Goal: Navigation & Orientation: Find specific page/section

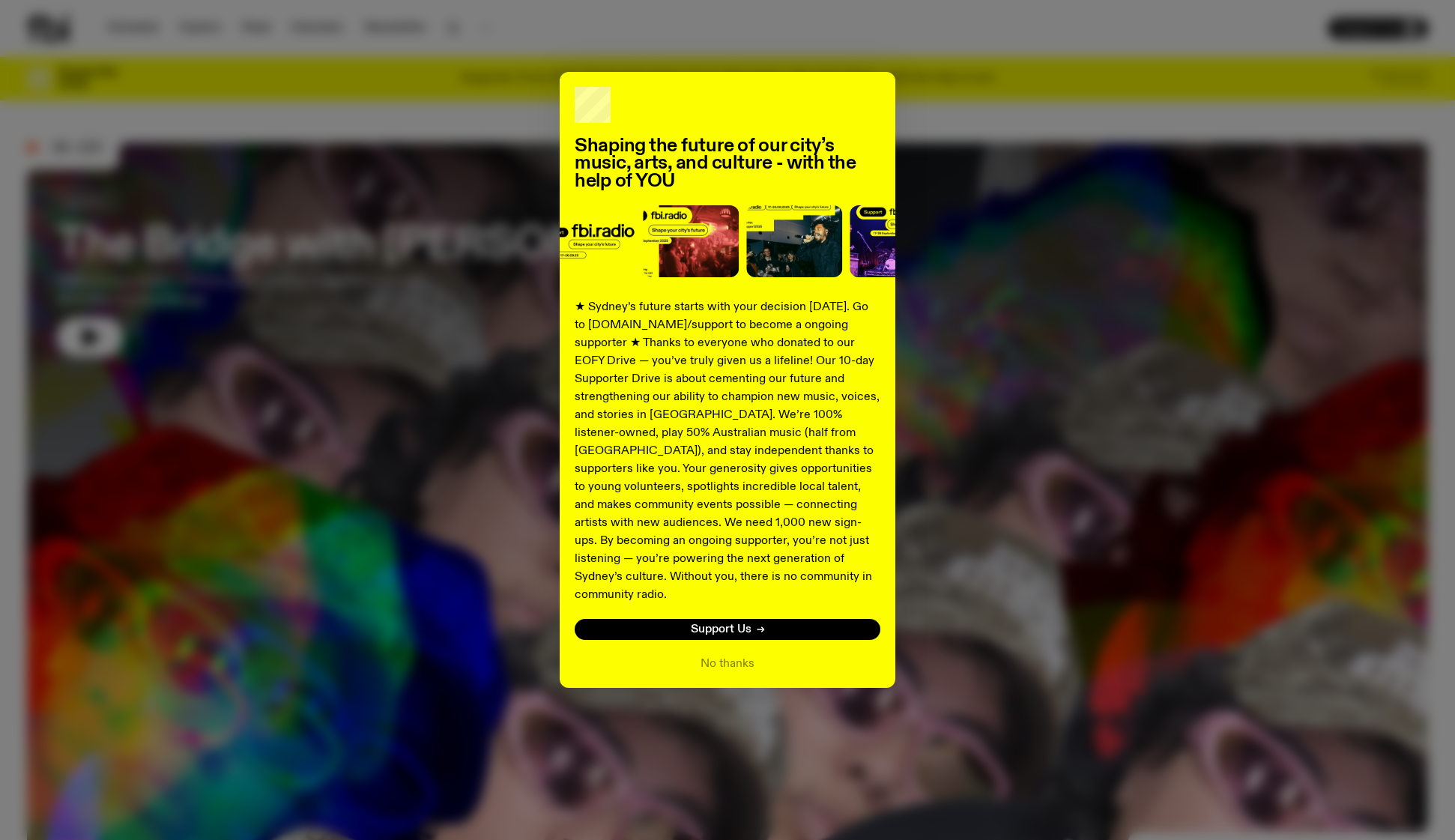
click at [1026, 66] on div "Shaping the future of our city’s music, arts, and culture - with the help of YO…" at bounding box center [727, 420] width 1455 height 840
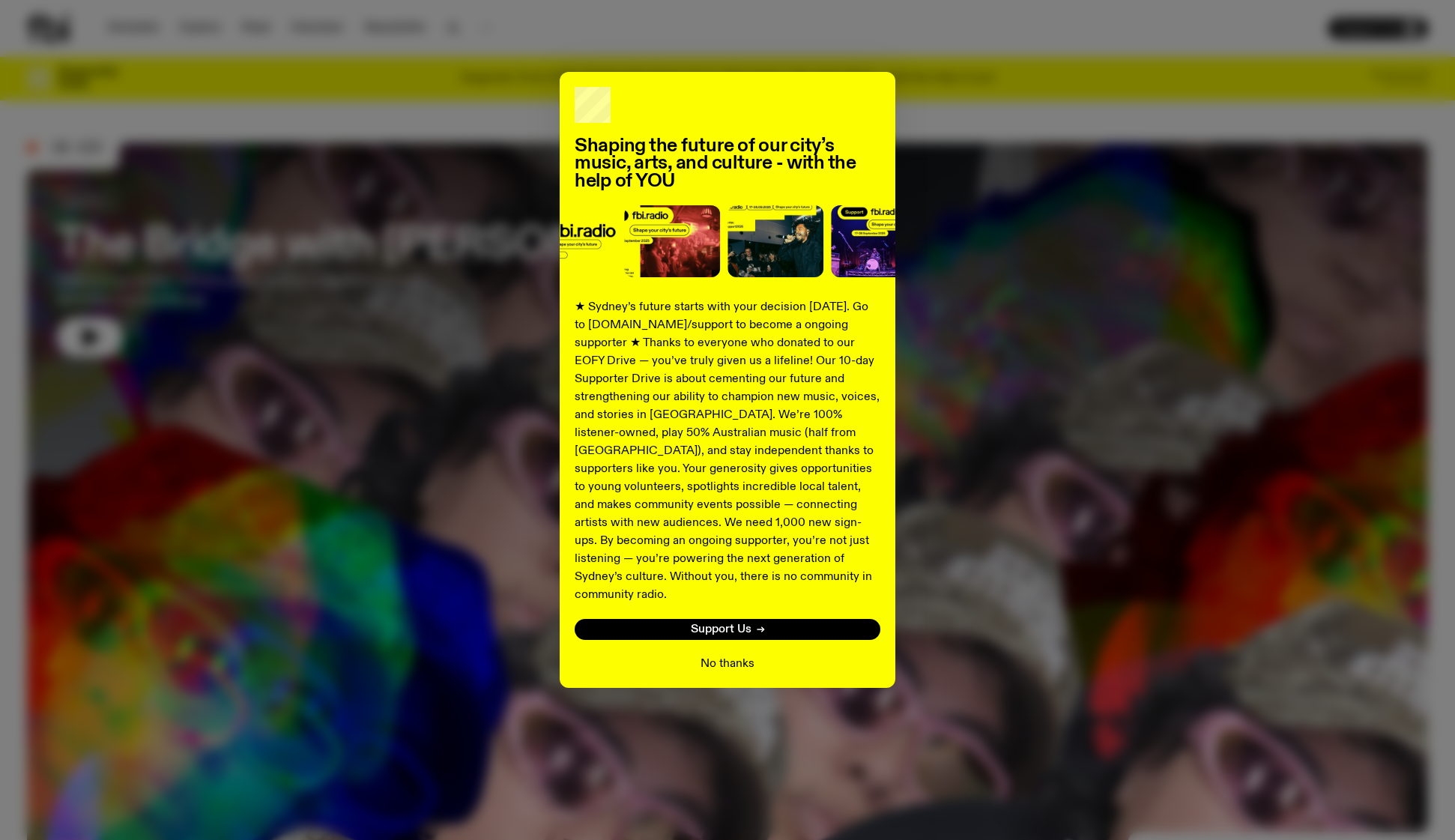
click at [734, 655] on button "No thanks" at bounding box center [727, 663] width 54 height 18
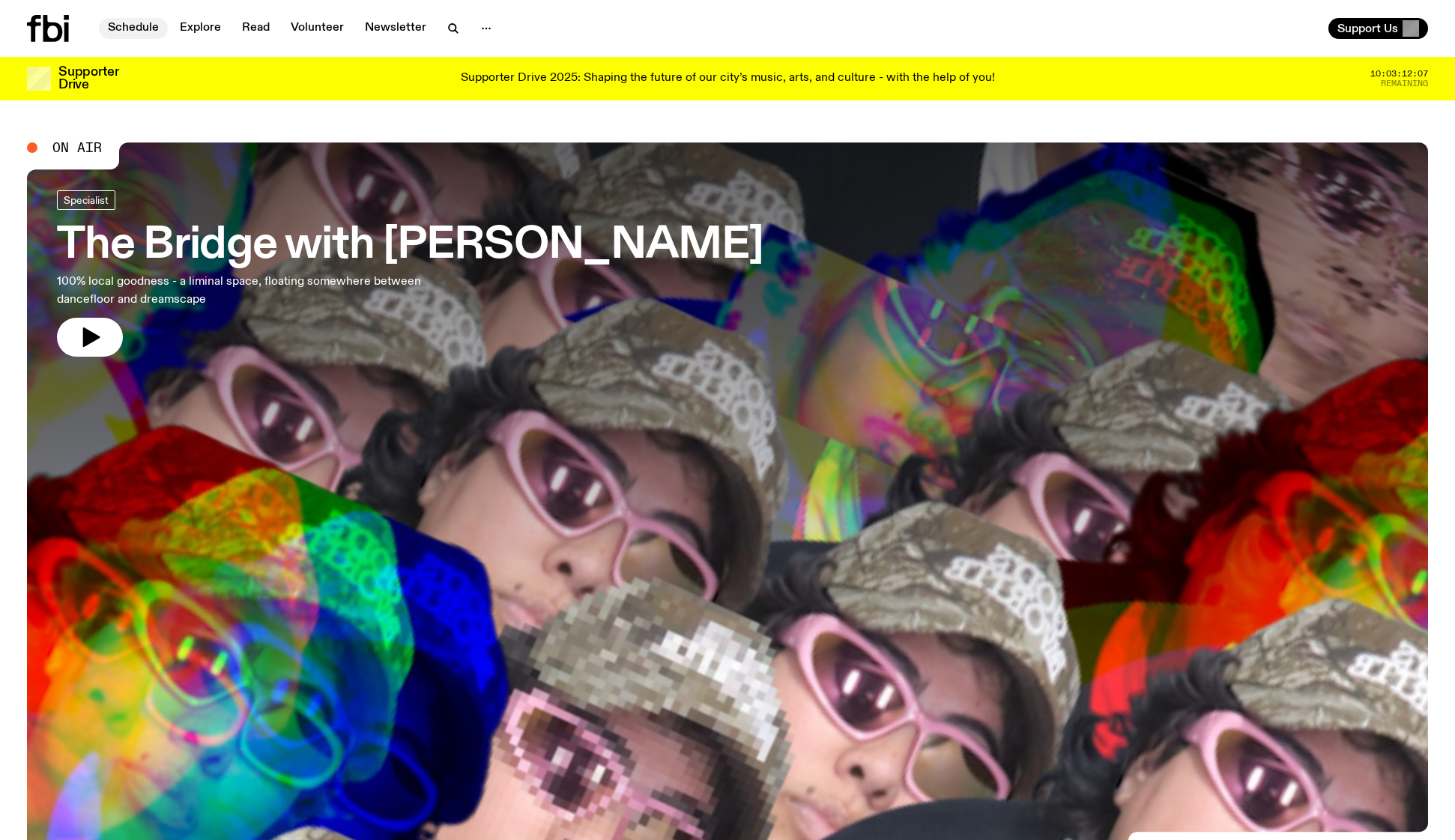
click at [136, 28] on link "Schedule" at bounding box center [133, 28] width 69 height 21
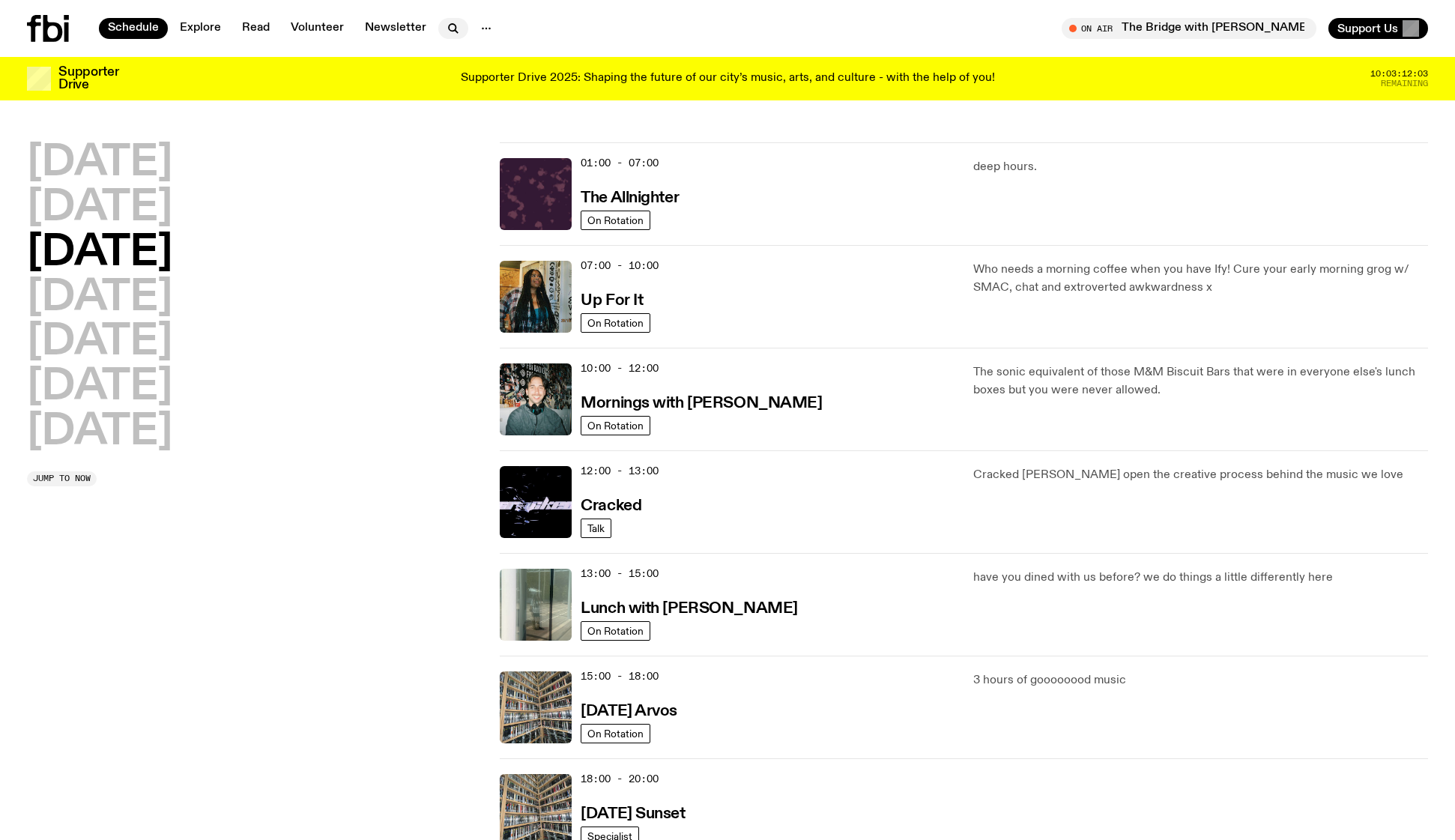
click at [449, 29] on icon "button" at bounding box center [453, 28] width 18 height 18
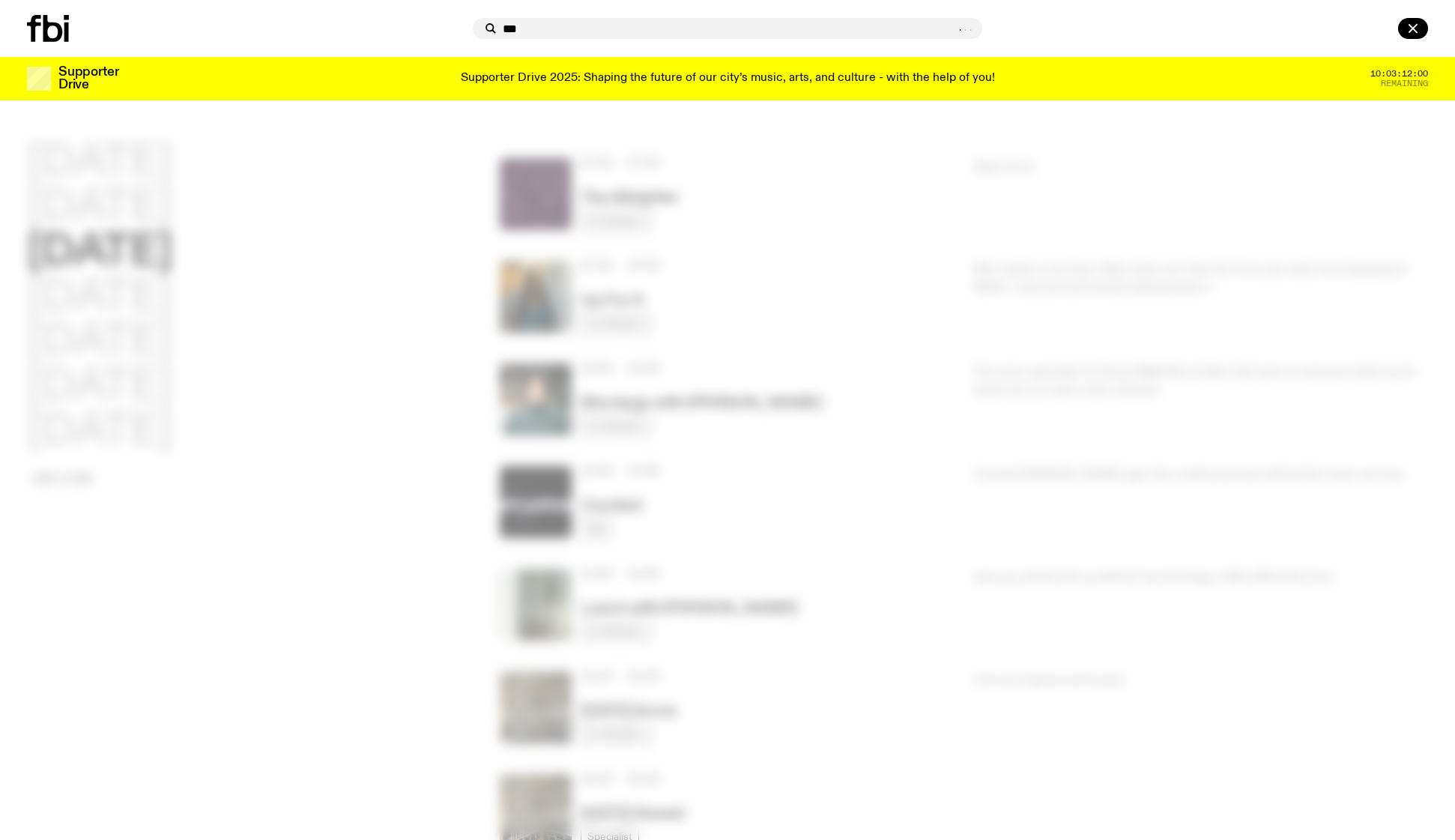
type input "***"
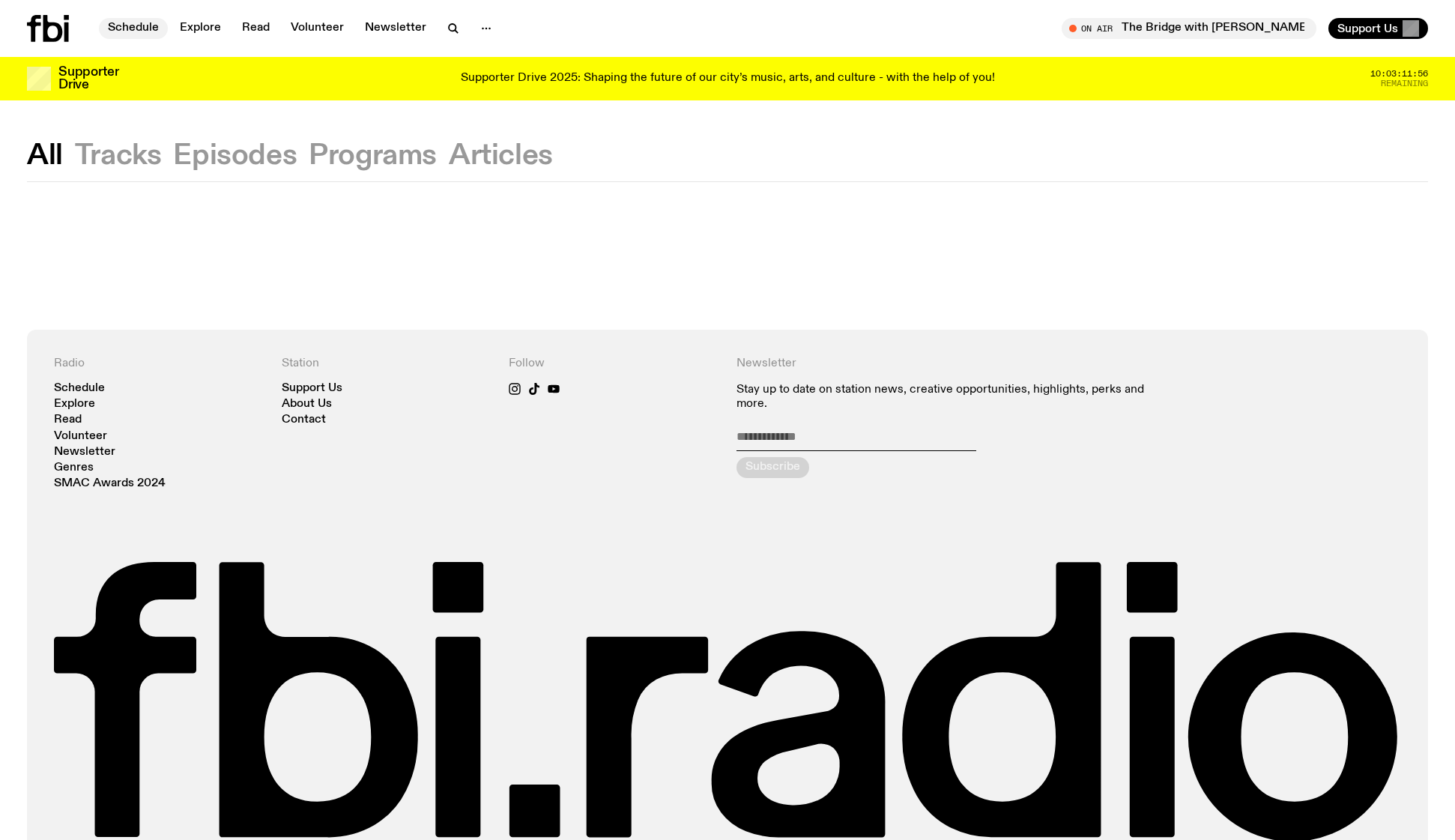
click at [141, 30] on link "Schedule" at bounding box center [133, 28] width 69 height 21
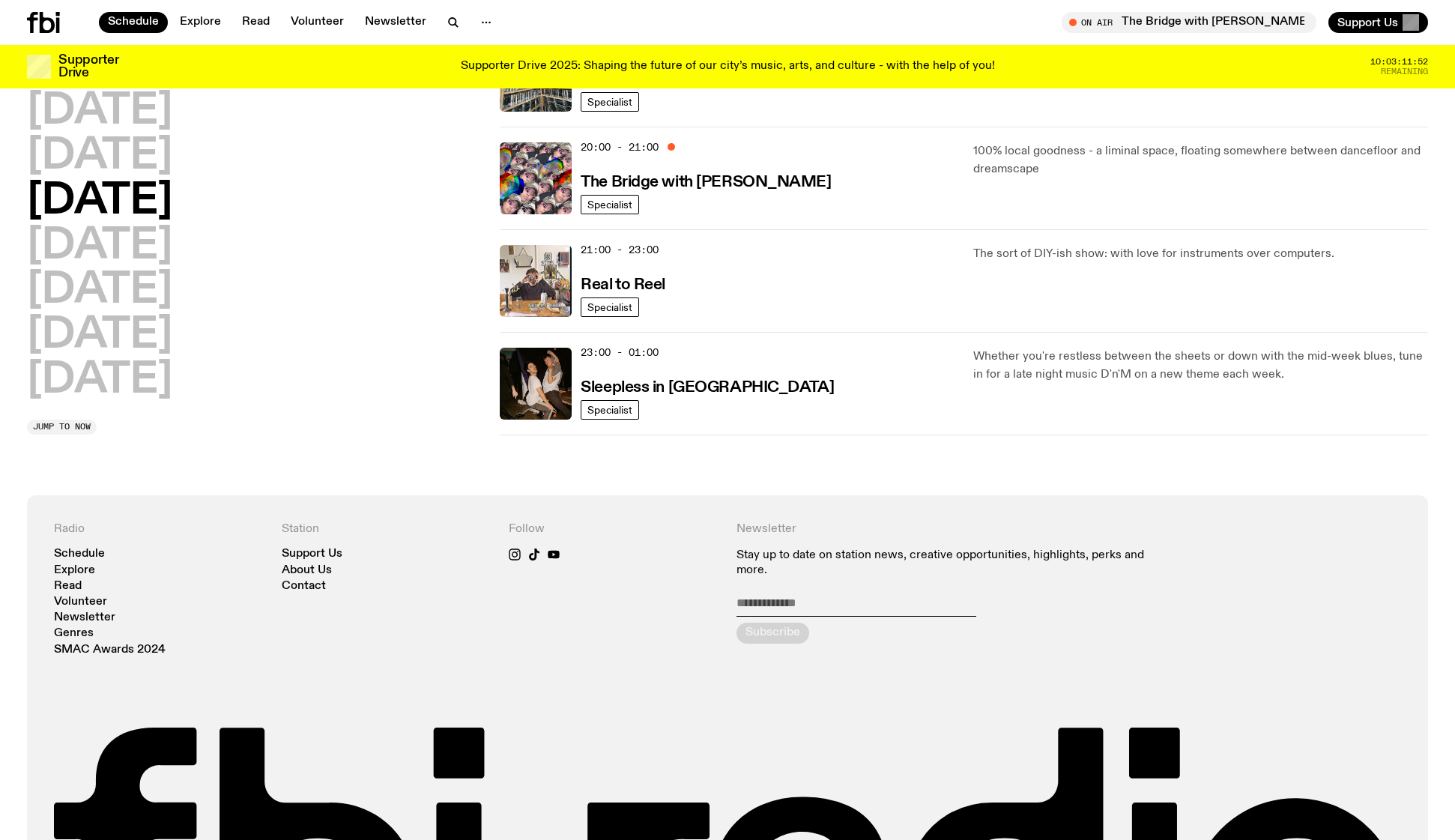
scroll to position [743, 0]
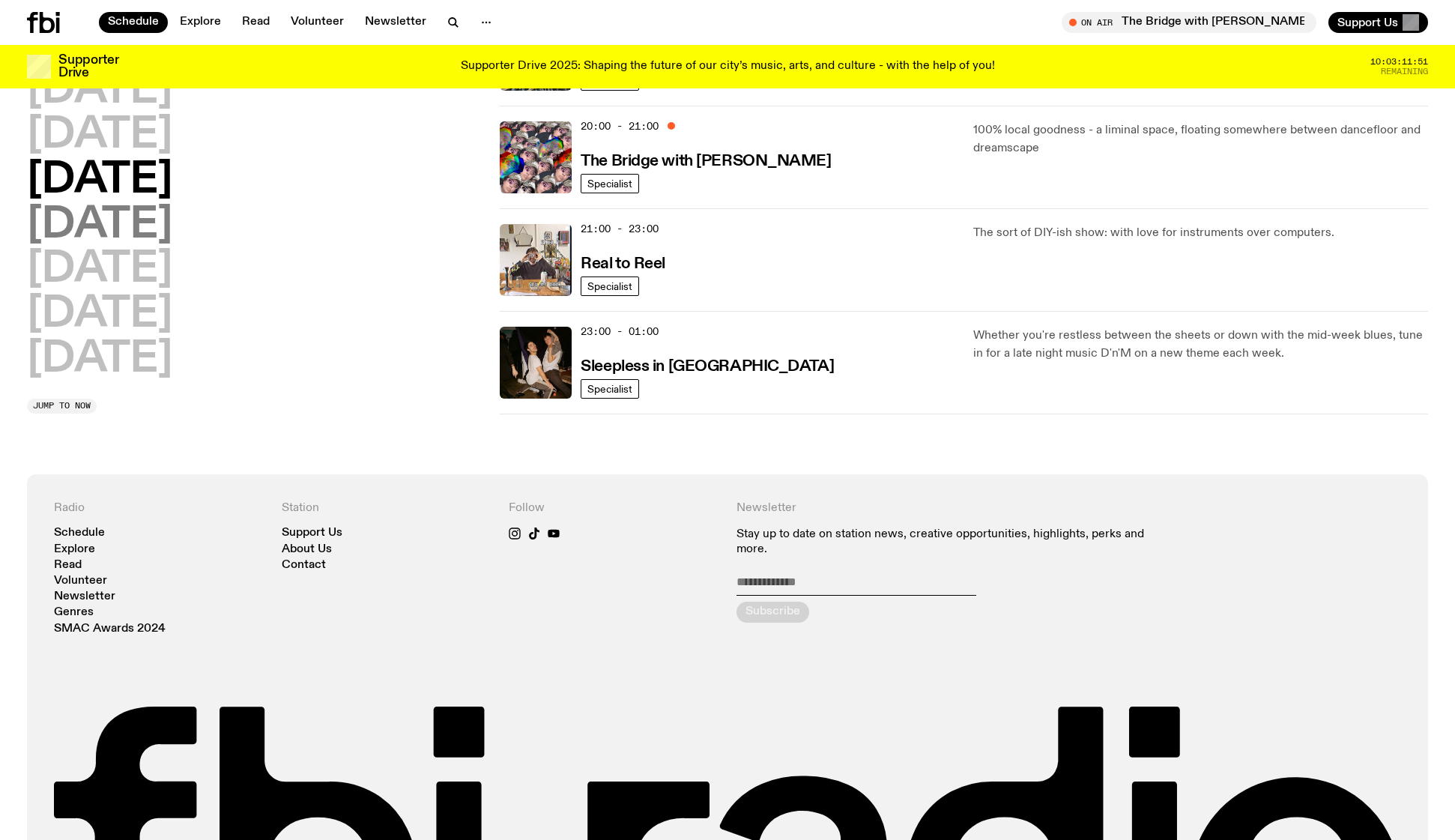
click at [173, 228] on h2 "[DATE]" at bounding box center [100, 225] width 145 height 42
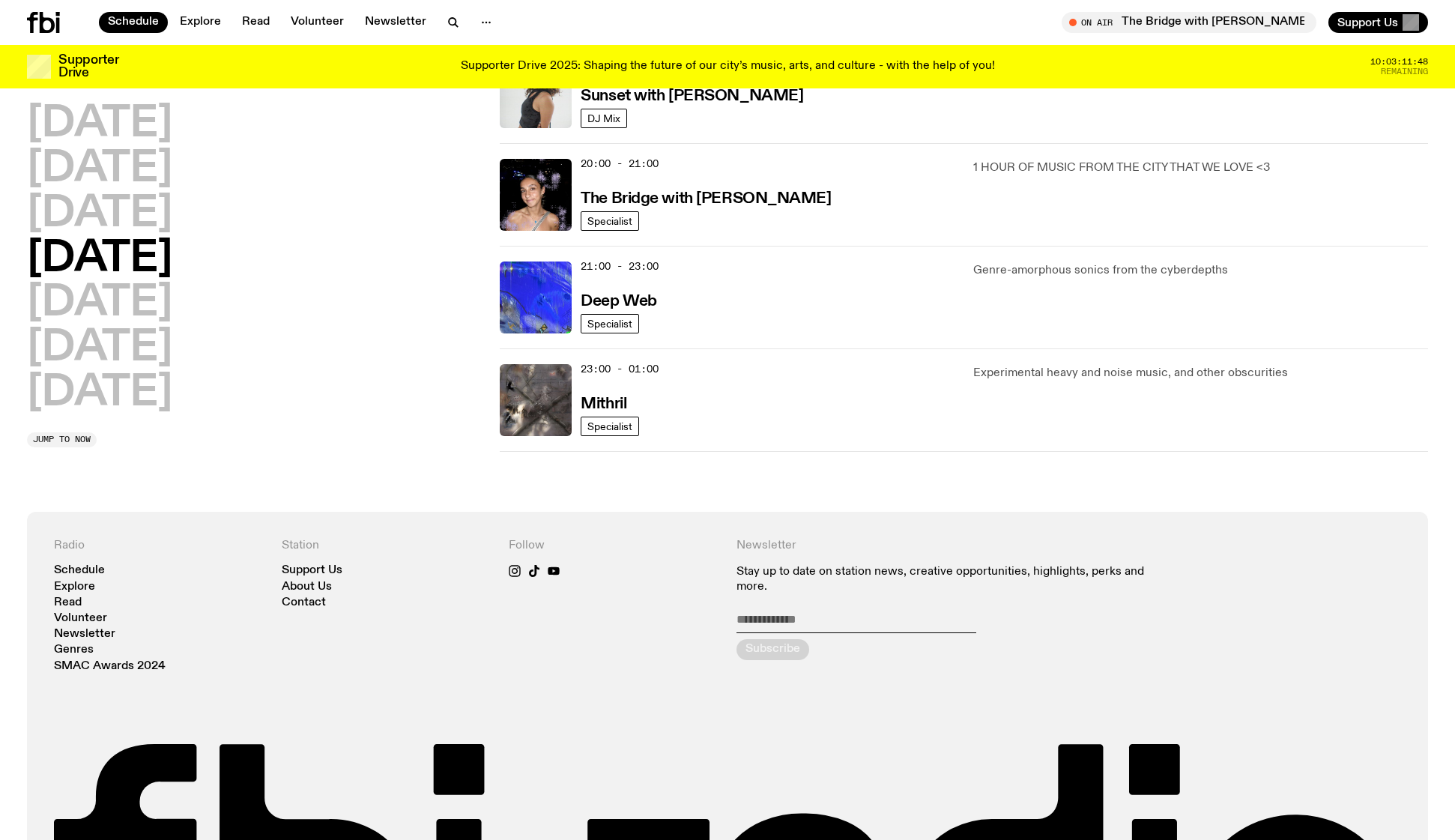
scroll to position [721, 0]
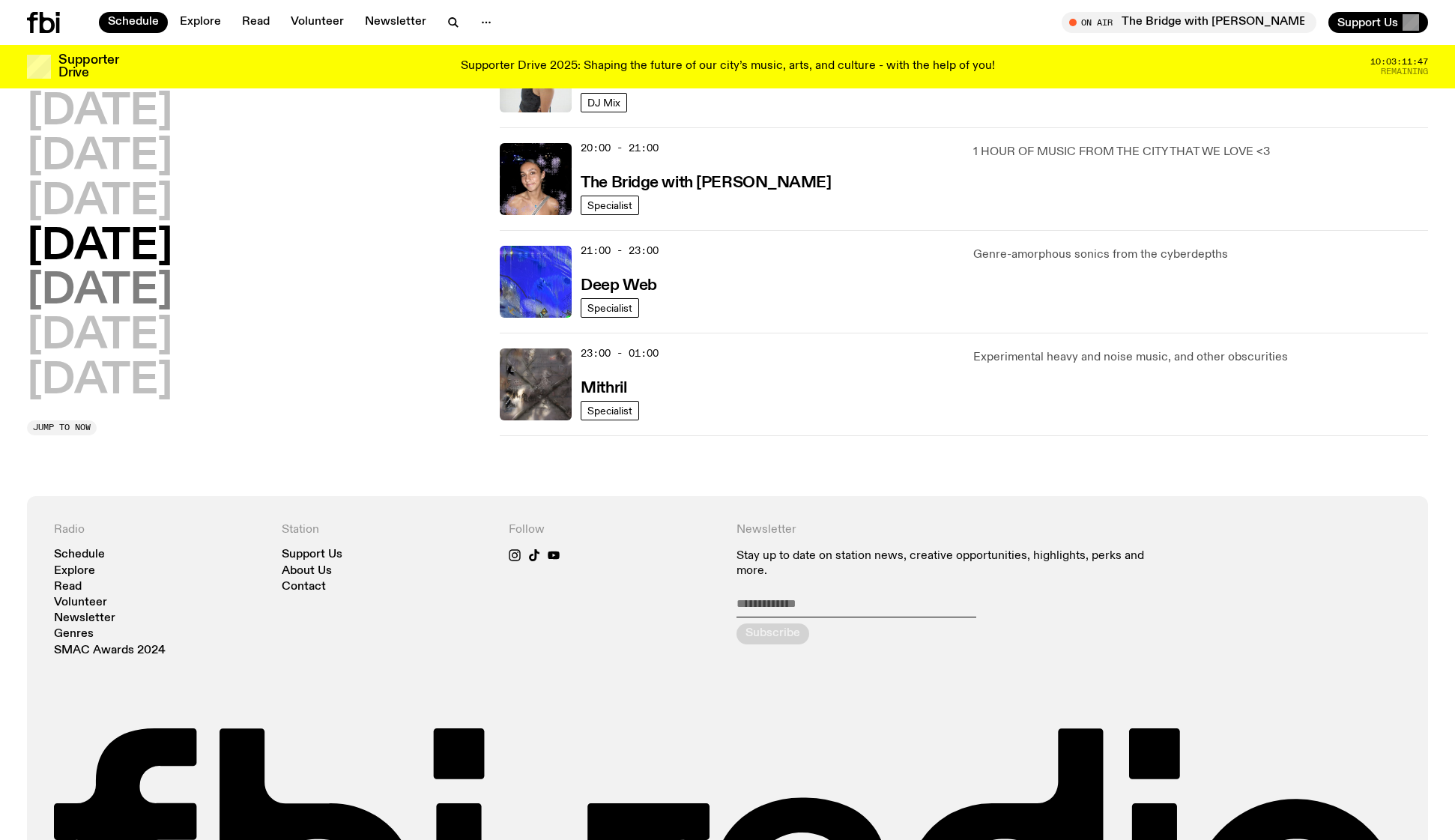
click at [142, 297] on h2 "[DATE]" at bounding box center [100, 292] width 145 height 42
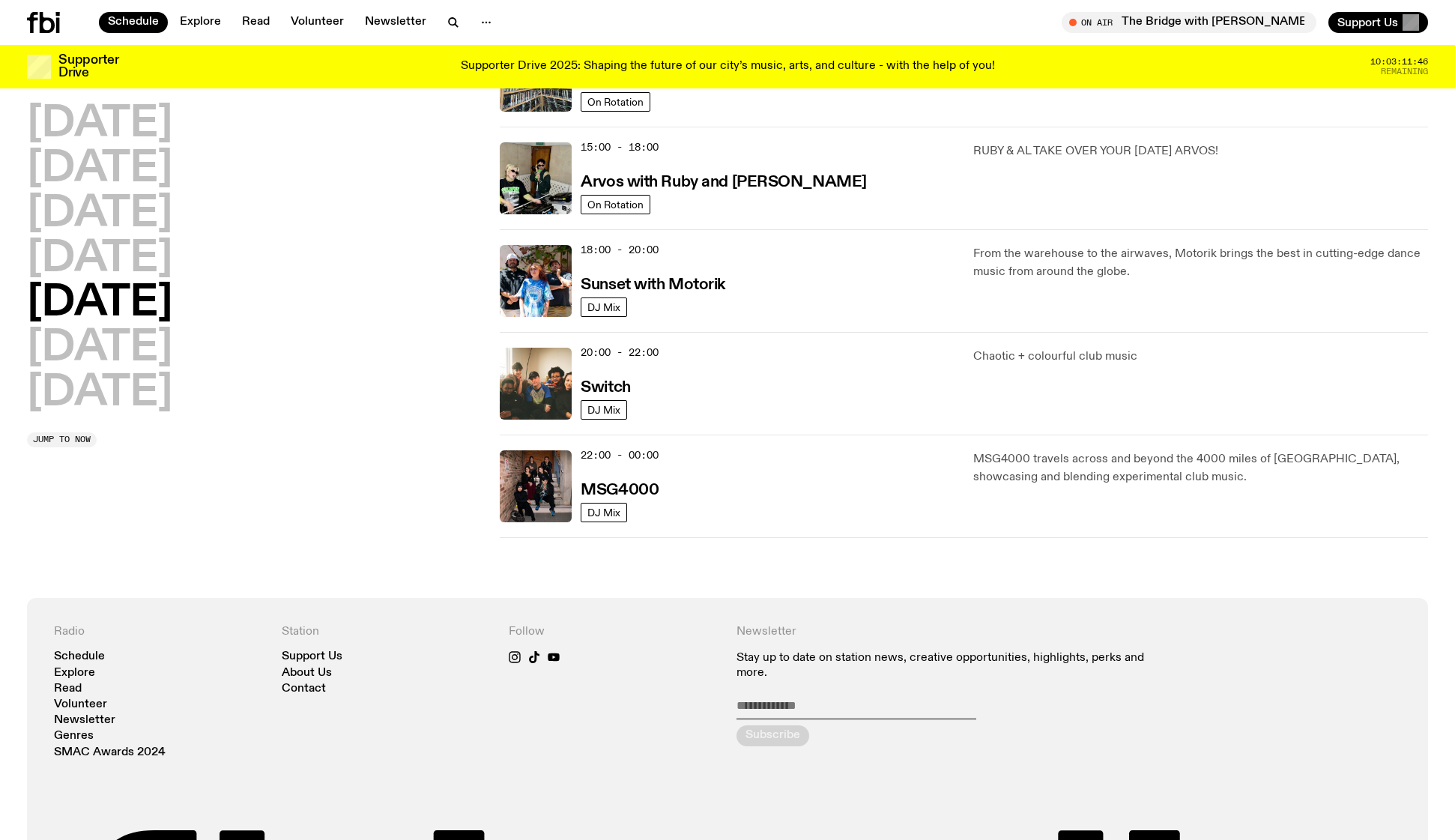
scroll to position [517, 0]
click at [637, 483] on h3 "MSG4000" at bounding box center [620, 489] width 78 height 16
